Goal: Transaction & Acquisition: Book appointment/travel/reservation

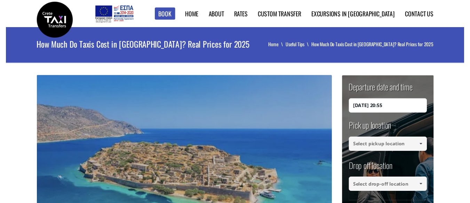
scroll to position [70, 0]
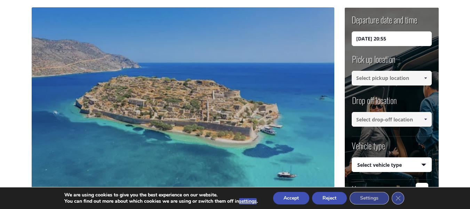
click at [386, 85] on input at bounding box center [392, 78] width 80 height 15
click at [386, 76] on input at bounding box center [392, 78] width 80 height 15
click at [295, 200] on button "Accept" at bounding box center [291, 197] width 36 height 13
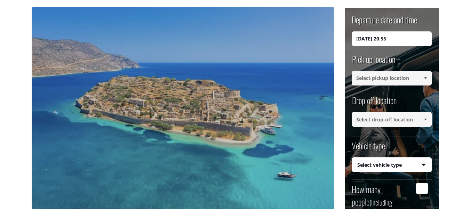
click at [426, 80] on span at bounding box center [426, 78] width 6 height 6
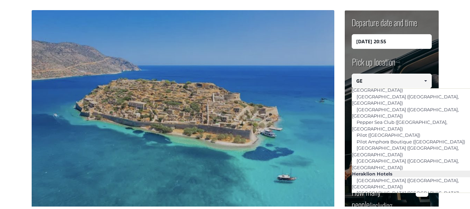
scroll to position [82, 0]
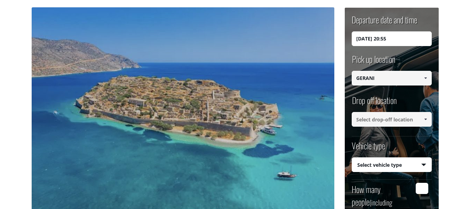
type input "GERANI"
click at [406, 119] on input at bounding box center [392, 119] width 80 height 15
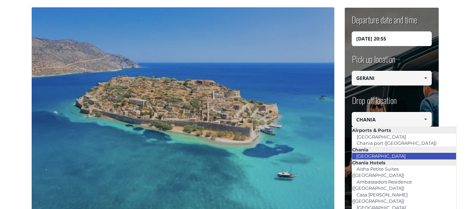
click at [382, 154] on link "[GEOGRAPHIC_DATA]" at bounding box center [381, 156] width 58 height 10
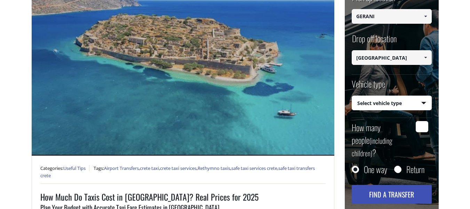
scroll to position [139, 0]
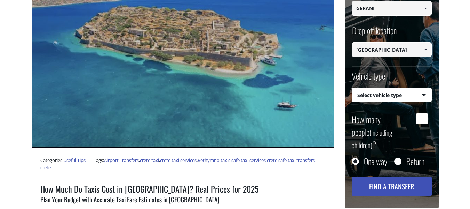
type input "[GEOGRAPHIC_DATA]"
click at [390, 98] on select "Select vehicle type Taxi (4 passengers) Mercedes E Class Mini Van (7 passengers…" at bounding box center [391, 95] width 79 height 15
select select "540"
click at [352, 88] on select "Select vehicle type Taxi (4 passengers) Mercedes E Class Mini Van (7 passengers…" at bounding box center [391, 95] width 79 height 15
click at [398, 176] on button "Find a transfer" at bounding box center [392, 185] width 80 height 19
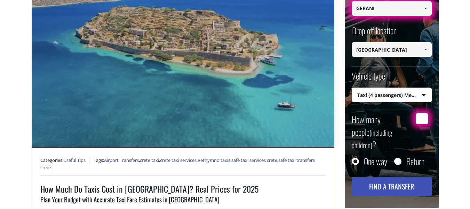
click at [419, 120] on input "How many people (including children) ?" at bounding box center [422, 118] width 13 height 11
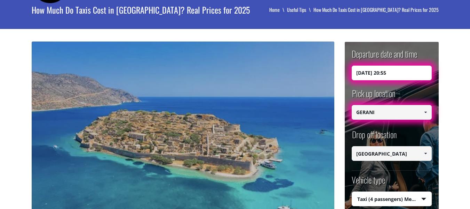
scroll to position [35, 0]
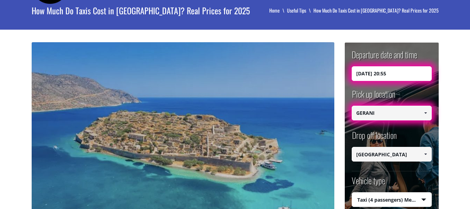
type input "2"
click at [386, 73] on input "[DATE] 20:55" at bounding box center [392, 73] width 80 height 15
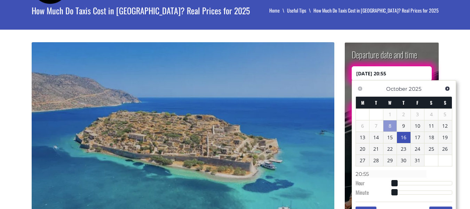
click at [407, 137] on link "16" at bounding box center [404, 137] width 14 height 11
type input "[DATE] 00:00"
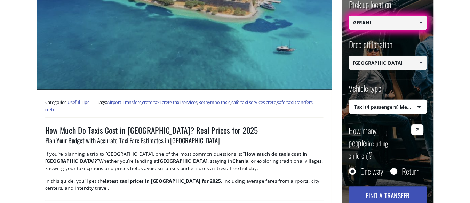
scroll to position [182, 0]
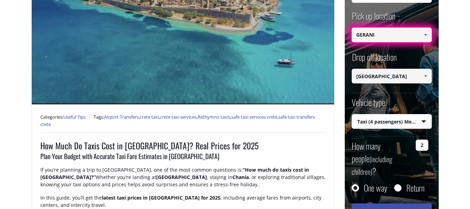
click at [396, 39] on input "GERANI" at bounding box center [392, 34] width 80 height 15
click at [410, 35] on input "GERANI" at bounding box center [392, 34] width 80 height 15
click at [423, 33] on span at bounding box center [426, 35] width 6 height 6
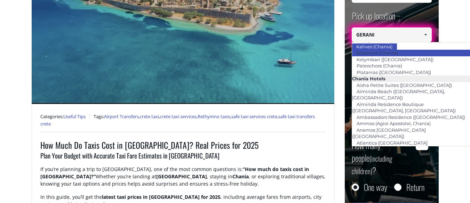
scroll to position [77, 0]
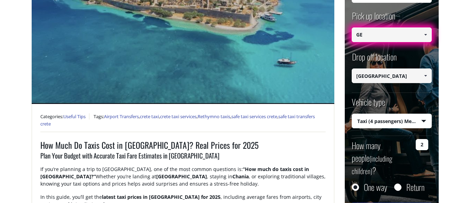
type input "G"
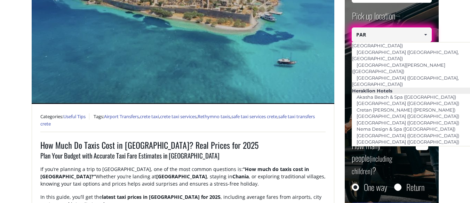
scroll to position [0, 0]
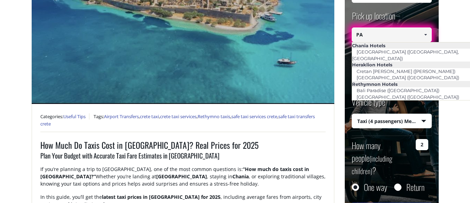
type input "P"
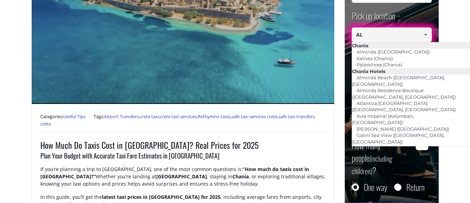
type input "A"
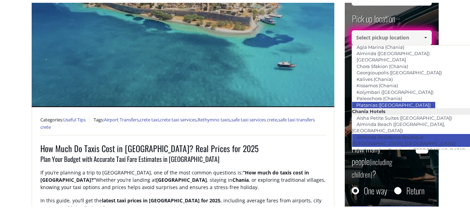
scroll to position [70, 0]
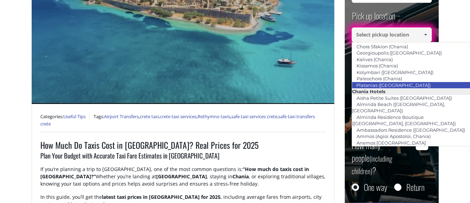
click at [394, 85] on link "Platanias ([GEOGRAPHIC_DATA])" at bounding box center [394, 85] width 84 height 10
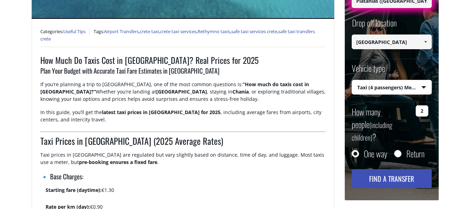
scroll to position [287, 0]
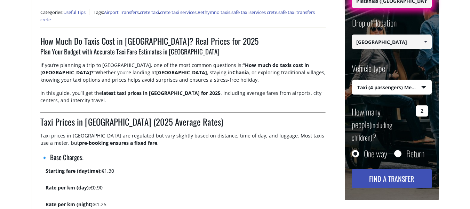
type input "Platanias ([GEOGRAPHIC_DATA])"
click at [392, 169] on button "Find a transfer" at bounding box center [392, 178] width 80 height 19
